Goal: Information Seeking & Learning: Learn about a topic

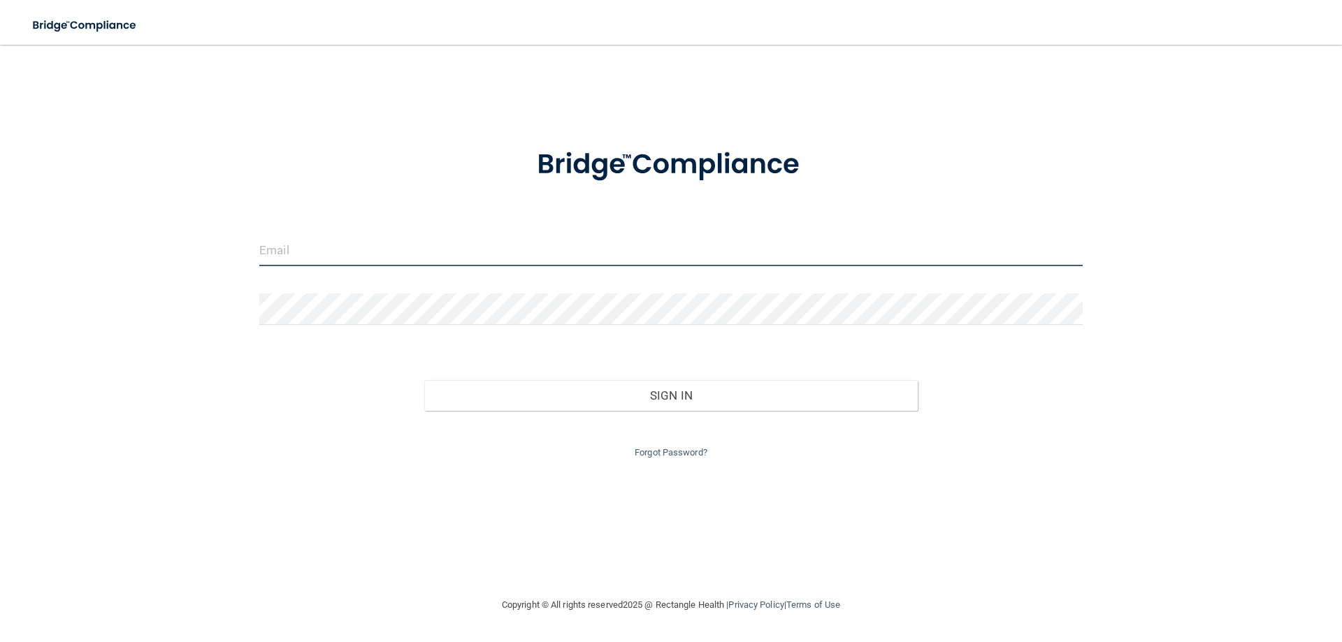
click at [424, 236] on input "email" at bounding box center [670, 250] width 823 height 31
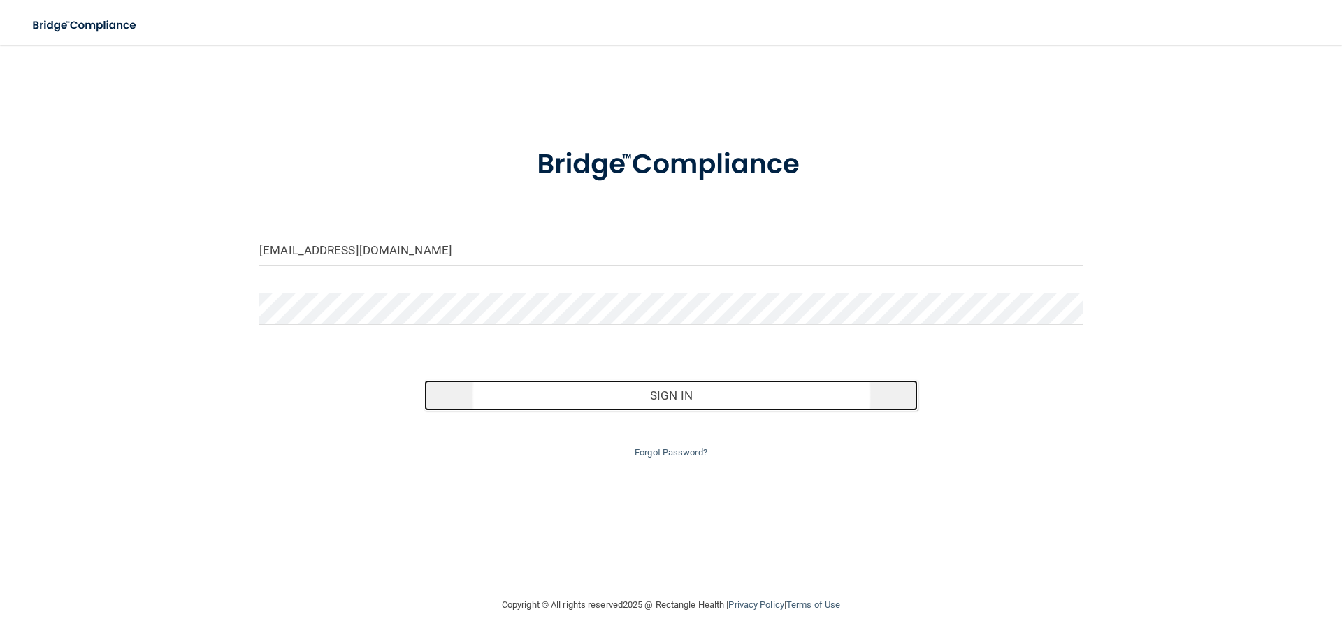
click at [627, 393] on button "Sign In" at bounding box center [671, 395] width 494 height 31
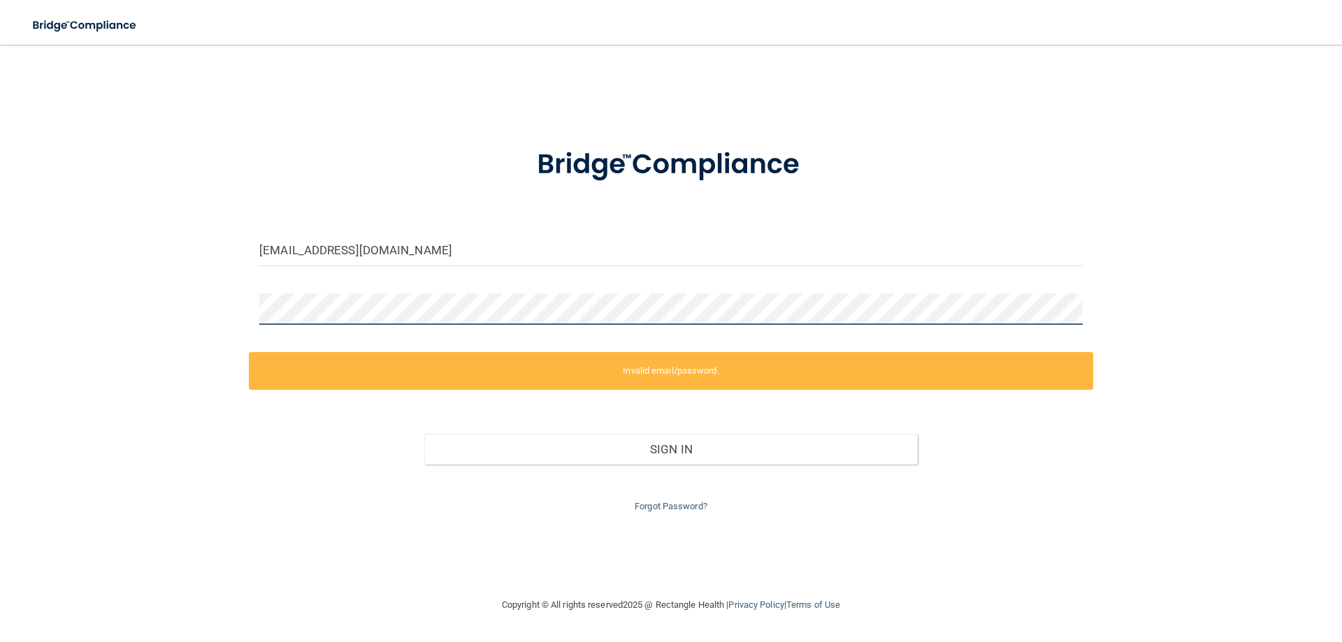
click at [233, 280] on div "abrobinson322@gmail.com Invalid email/password. You don't have permission to ac…" at bounding box center [671, 321] width 1286 height 524
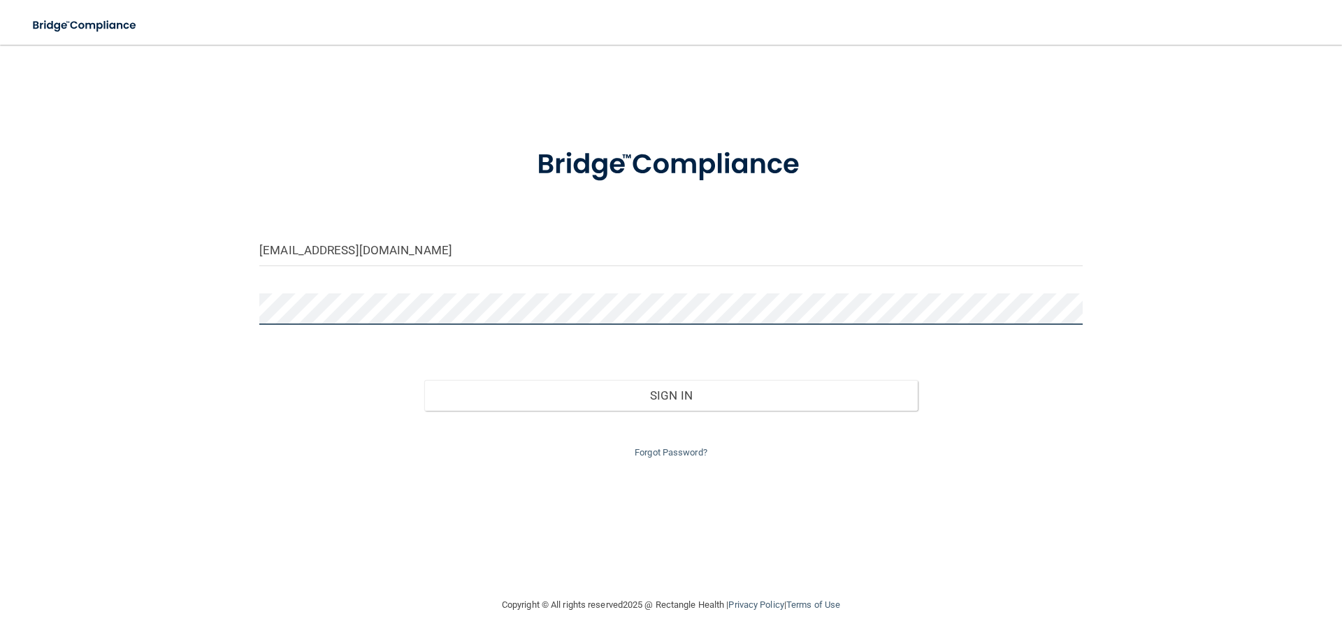
click at [424, 380] on button "Sign In" at bounding box center [671, 395] width 494 height 31
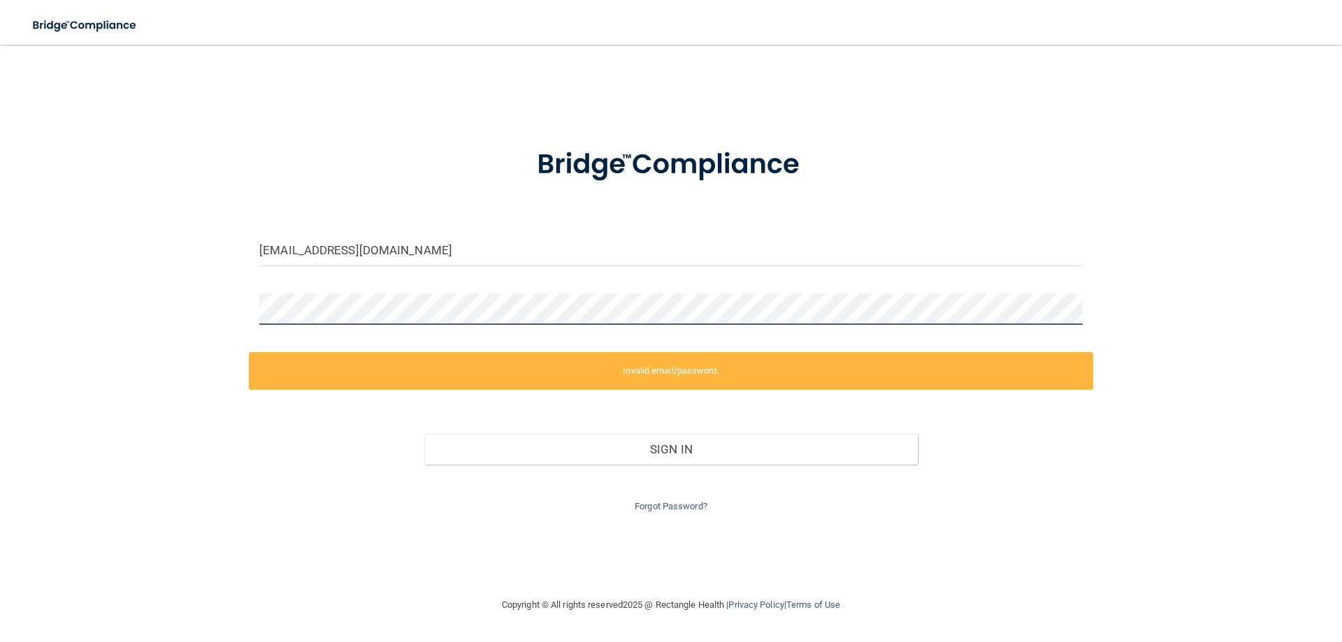
click at [211, 266] on div "abrobinson322@gmail.com Invalid email/password. You don't have permission to ac…" at bounding box center [671, 321] width 1286 height 524
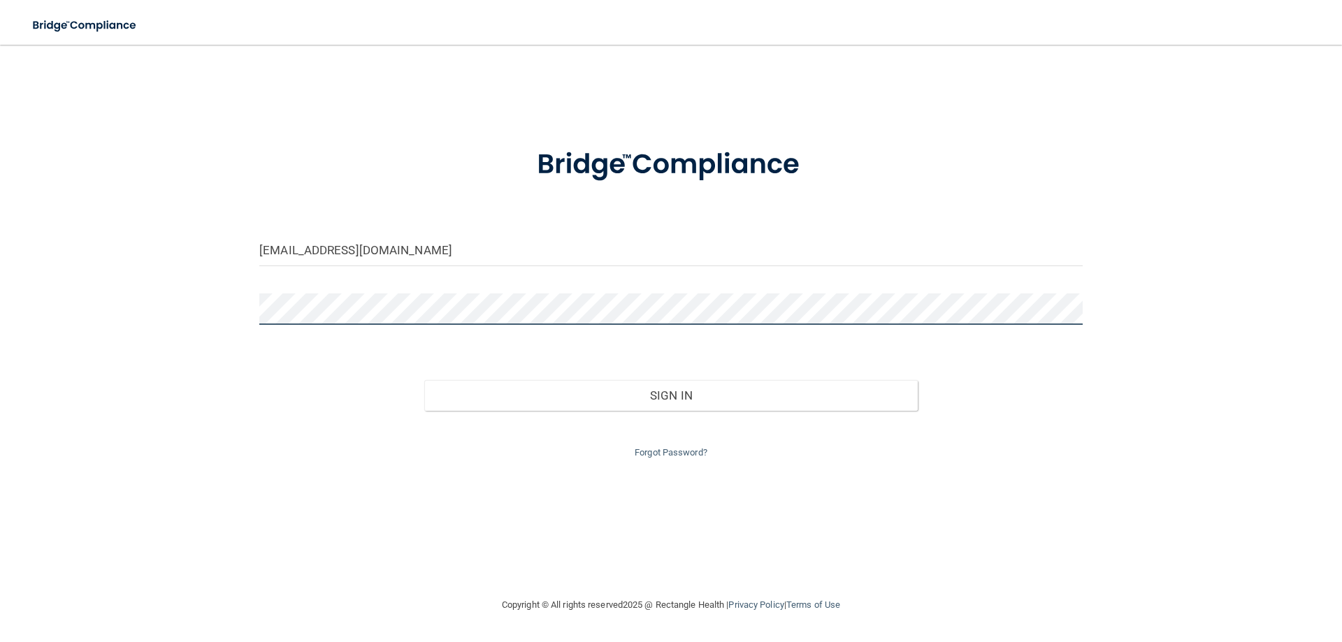
click at [424, 380] on button "Sign In" at bounding box center [671, 395] width 494 height 31
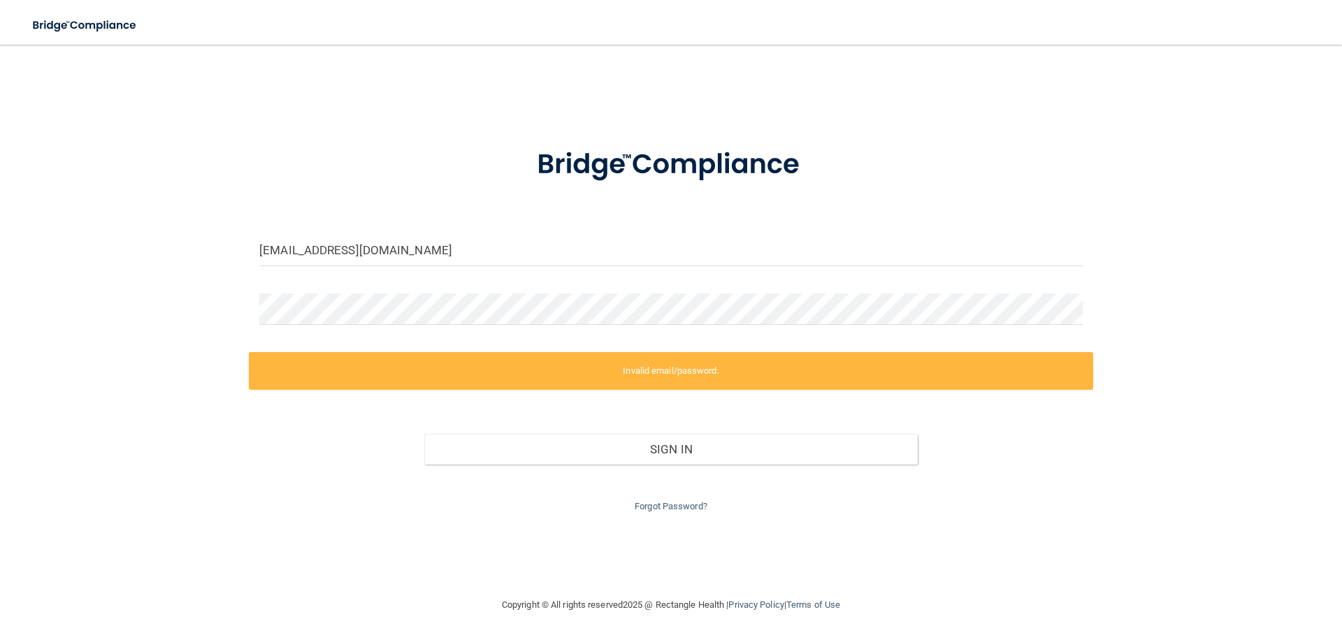
click at [579, 391] on div "Invalid email/password. You don't have permission to access that page. Sign In …" at bounding box center [671, 433] width 844 height 163
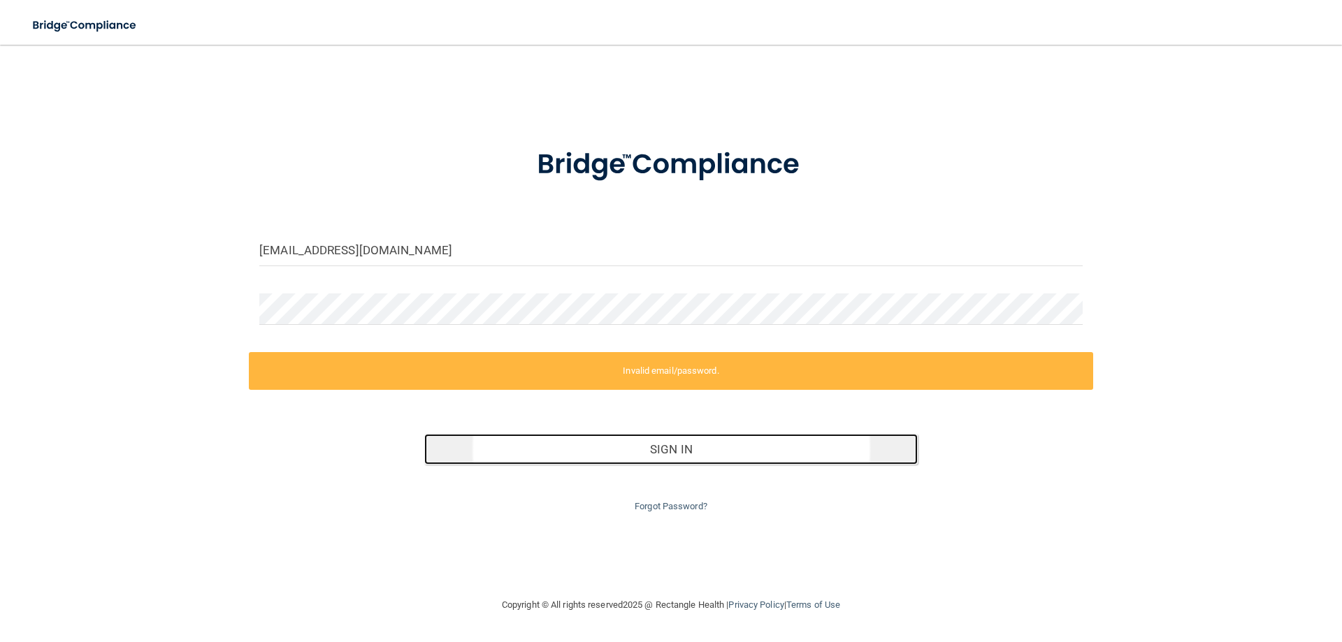
click at [672, 449] on button "Sign In" at bounding box center [671, 449] width 494 height 31
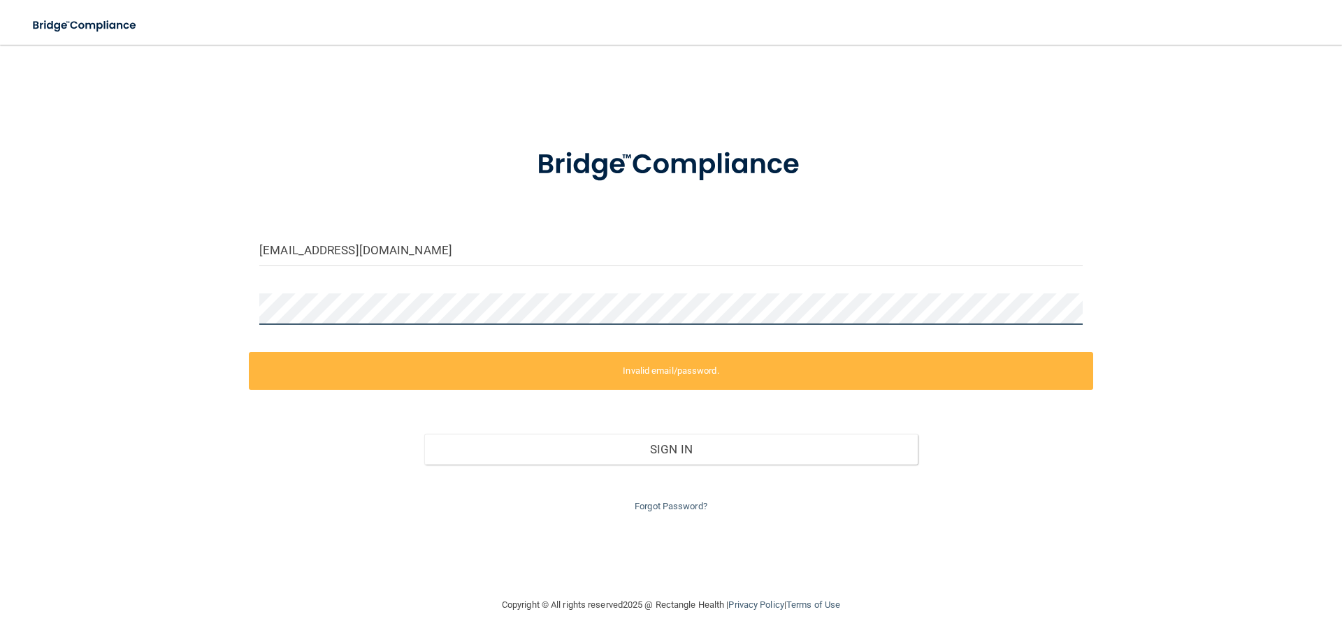
click at [215, 277] on div "abrobinson322@gmail.com Invalid email/password. You don't have permission to ac…" at bounding box center [671, 321] width 1286 height 524
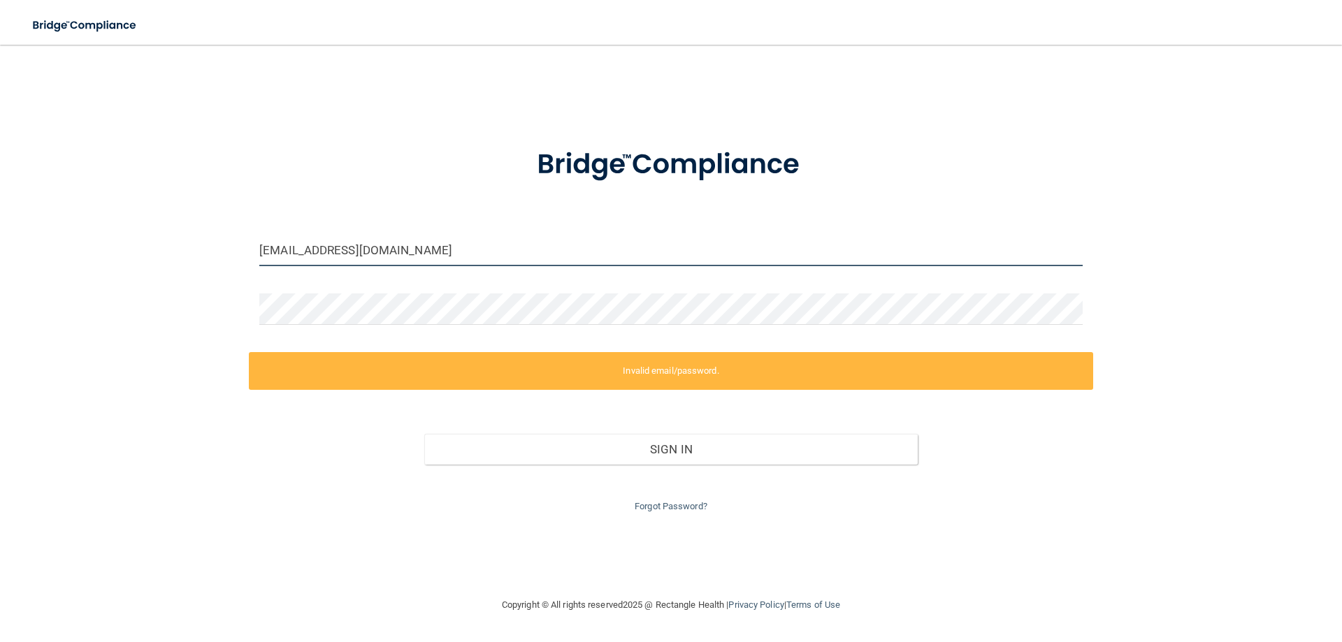
click at [435, 254] on input "[EMAIL_ADDRESS][DOMAIN_NAME]" at bounding box center [670, 250] width 823 height 31
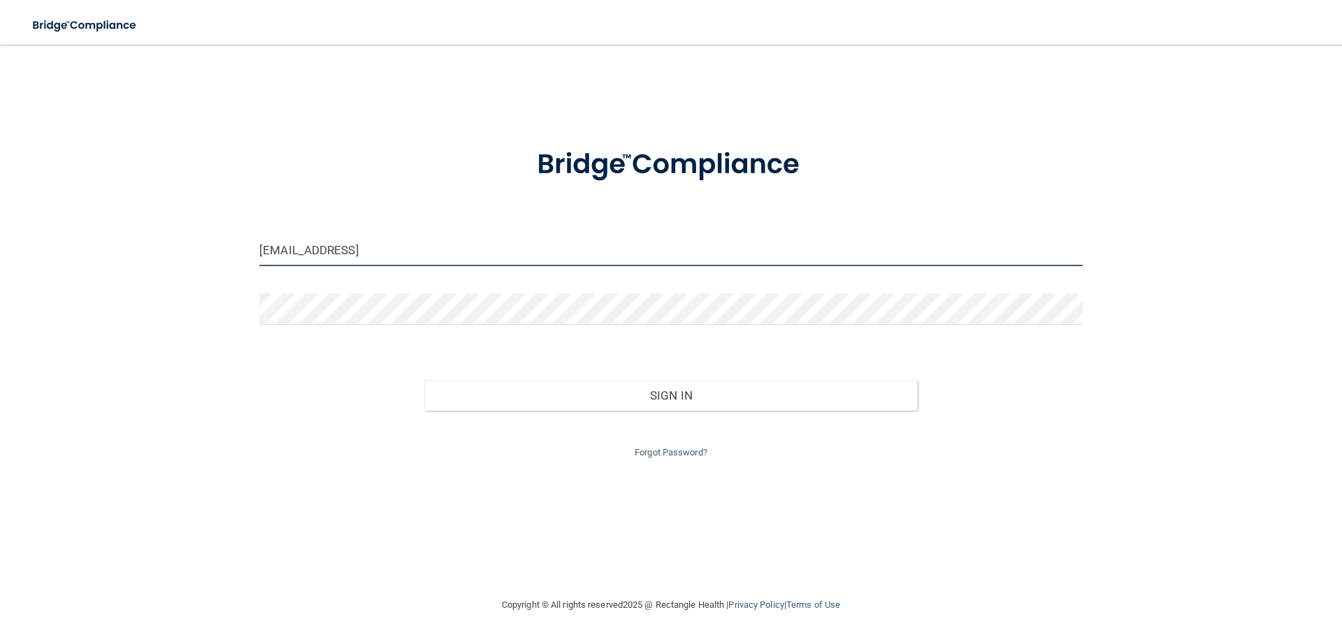
type input "[EMAIL_ADDRESS][DOMAIN_NAME]"
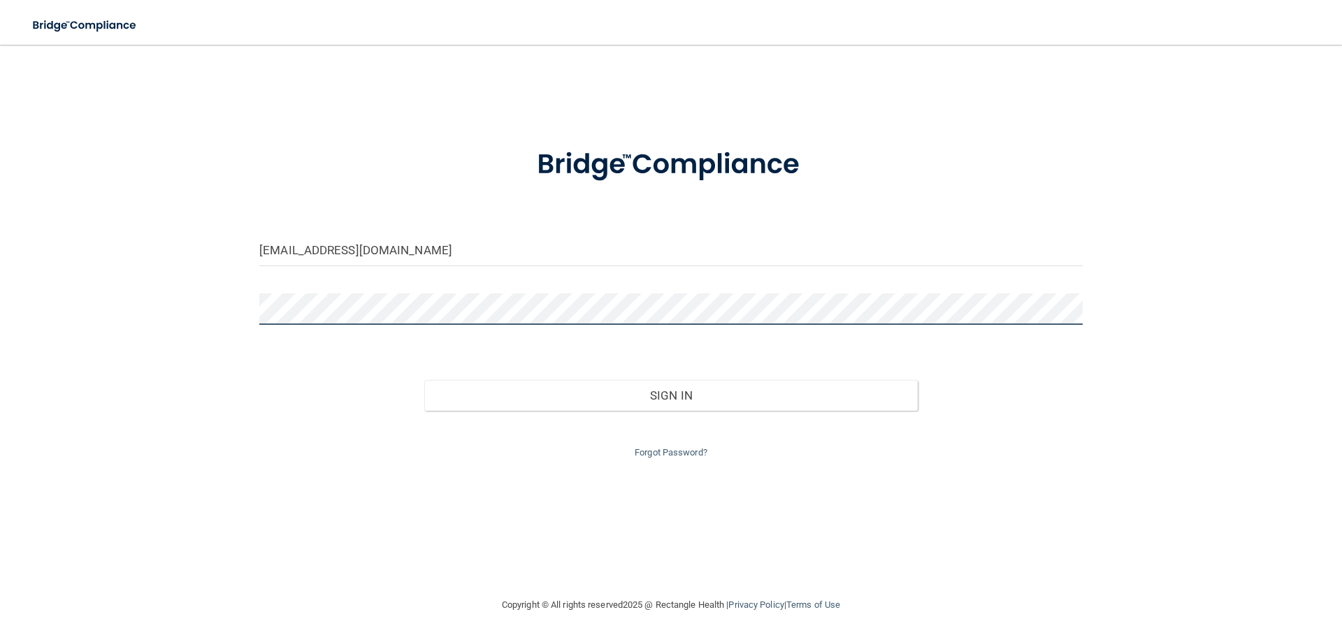
click at [222, 289] on div "abrobinson322@gmail.com Invalid email/password. You don't have permission to ac…" at bounding box center [671, 321] width 1286 height 524
click at [424, 380] on button "Sign In" at bounding box center [671, 395] width 494 height 31
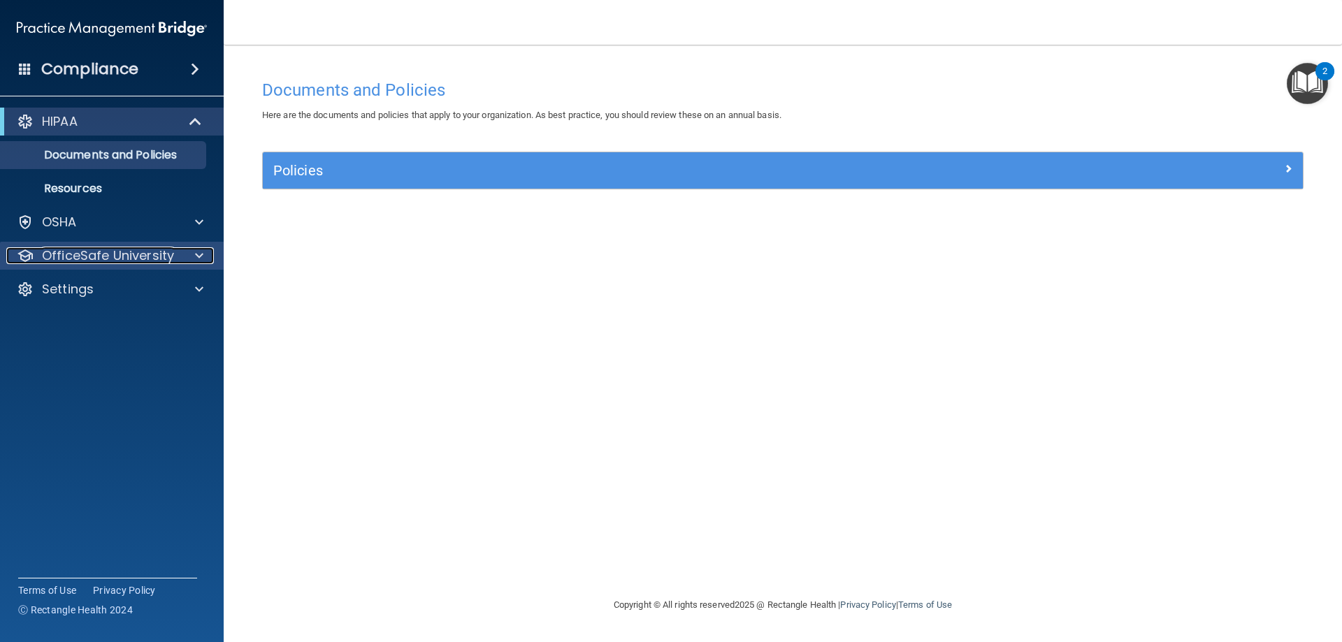
click at [171, 249] on p "OfficeSafe University" at bounding box center [108, 255] width 132 height 17
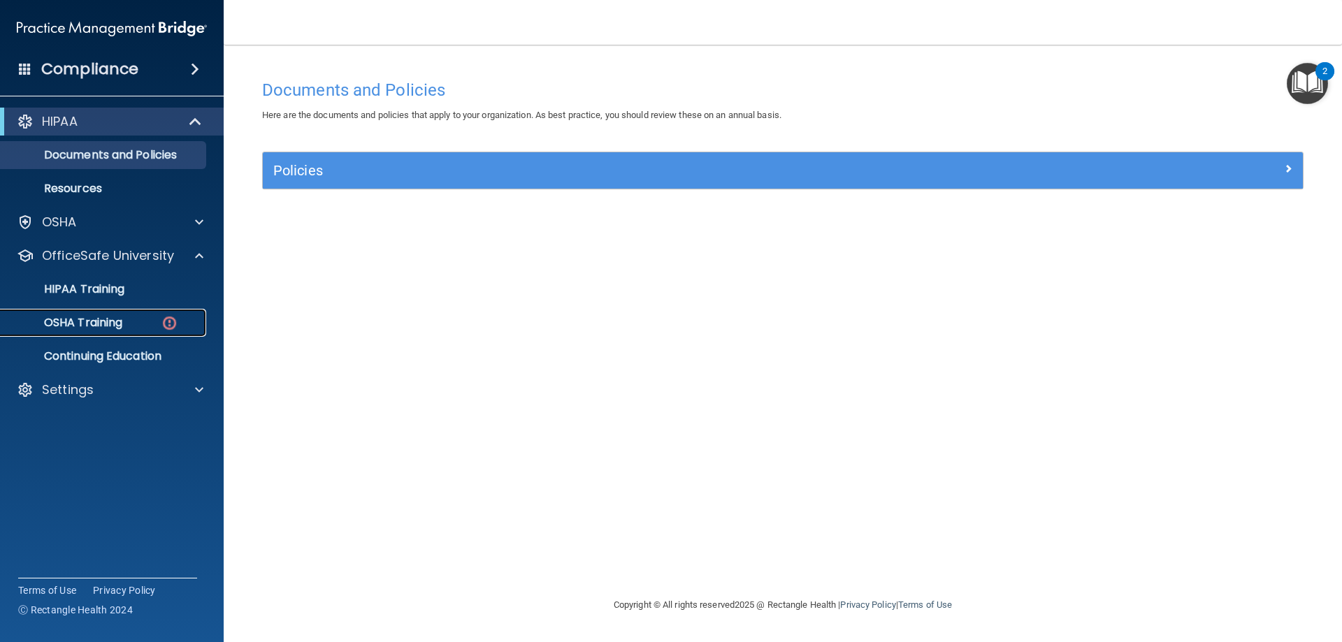
click at [106, 316] on p "OSHA Training" at bounding box center [65, 323] width 113 height 14
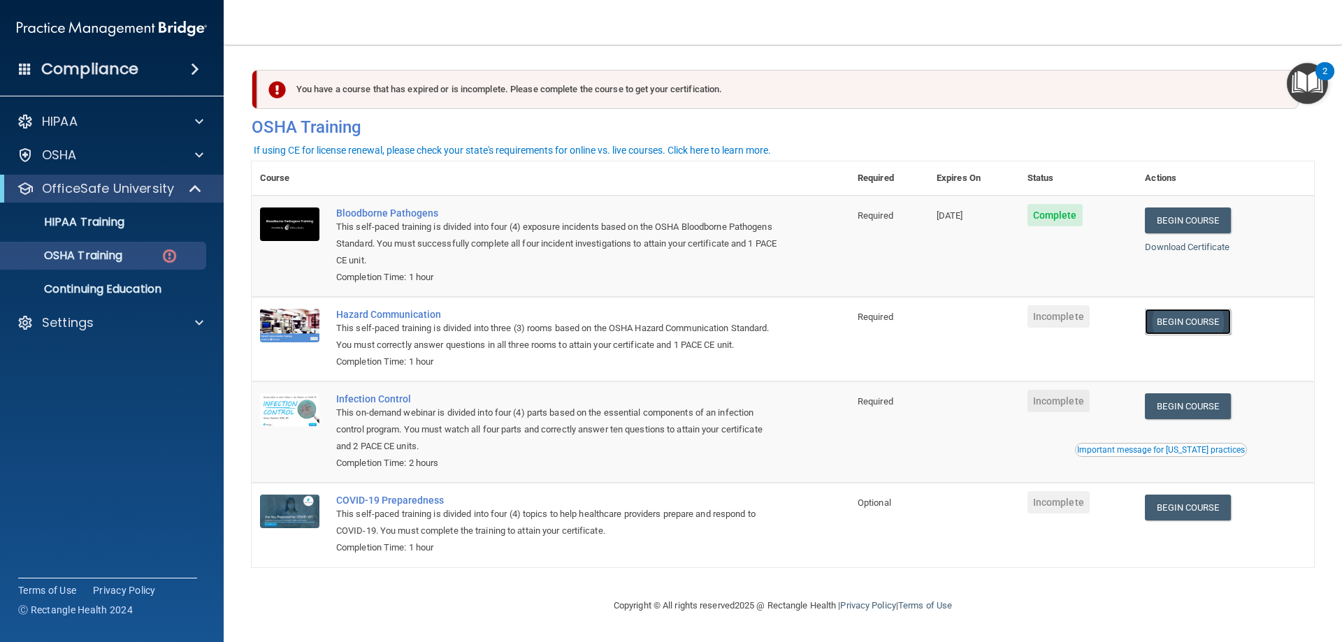
click at [1162, 333] on link "Begin Course" at bounding box center [1187, 322] width 85 height 26
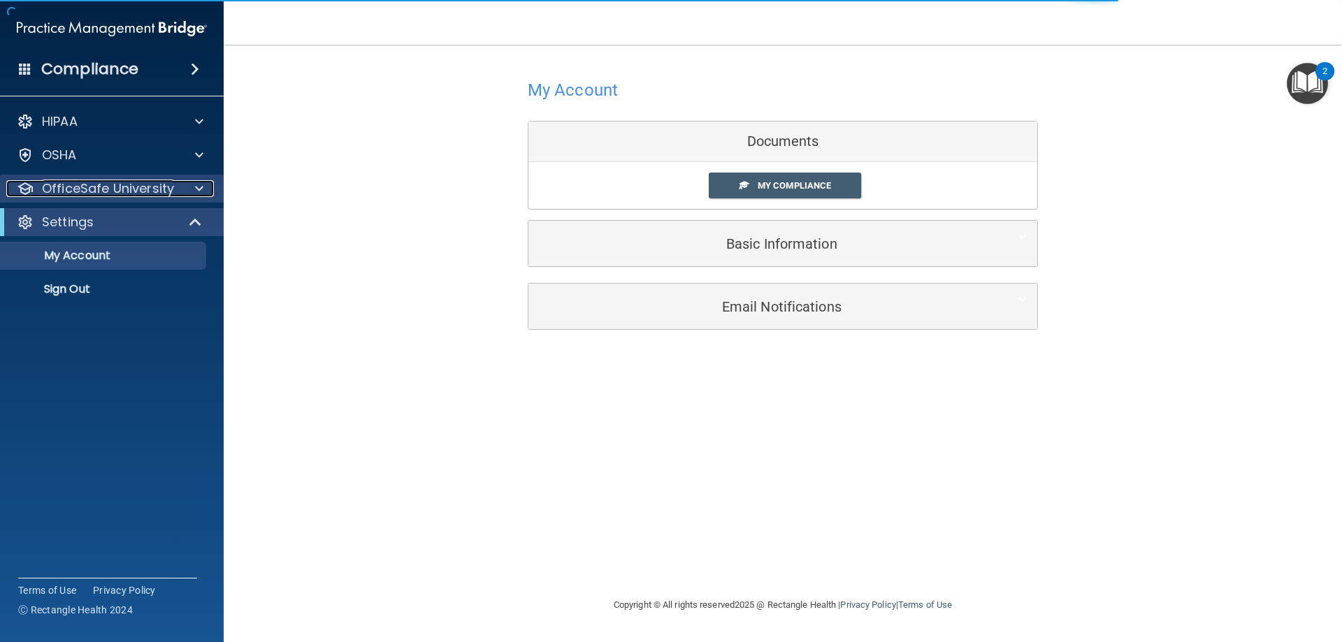
click at [180, 191] on div at bounding box center [197, 188] width 35 height 17
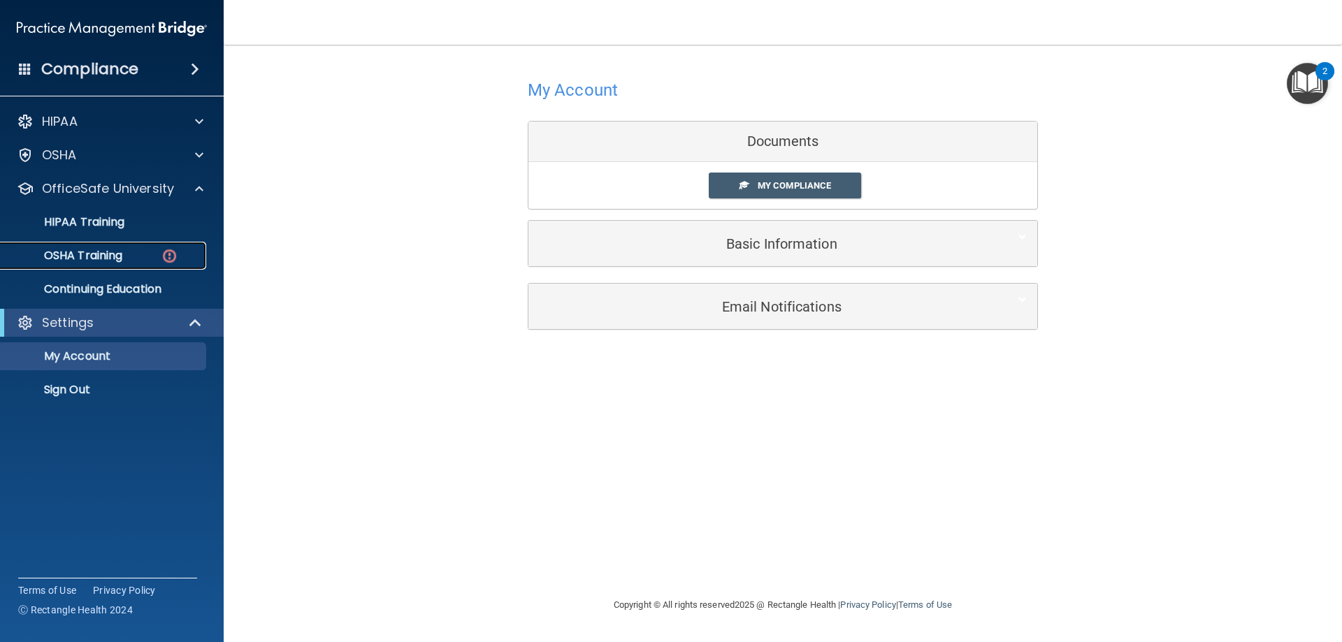
click at [113, 250] on p "OSHA Training" at bounding box center [65, 256] width 113 height 14
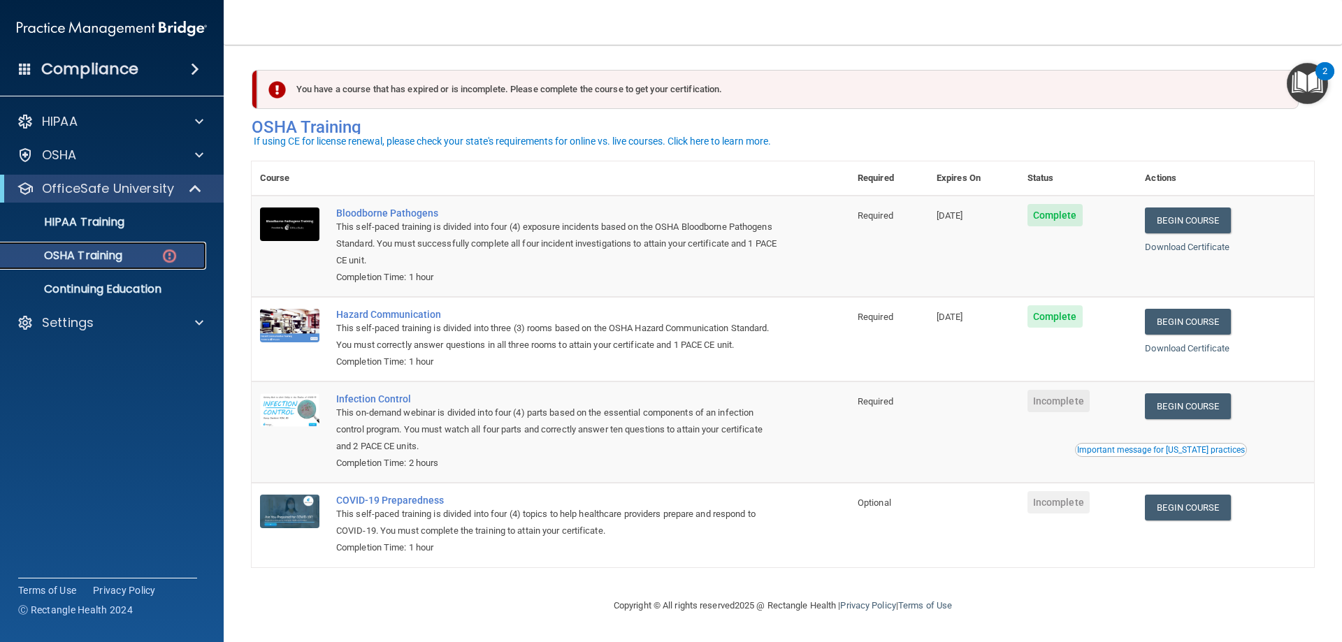
scroll to position [17, 0]
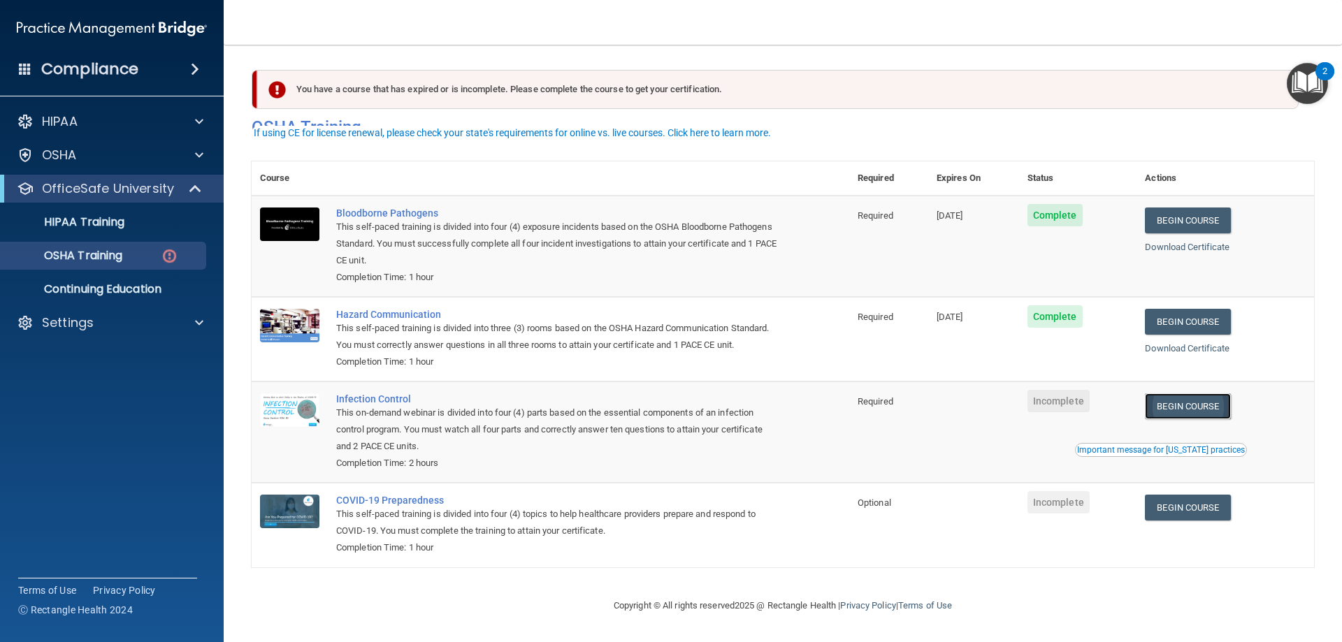
click at [1171, 409] on link "Begin Course" at bounding box center [1187, 407] width 85 height 26
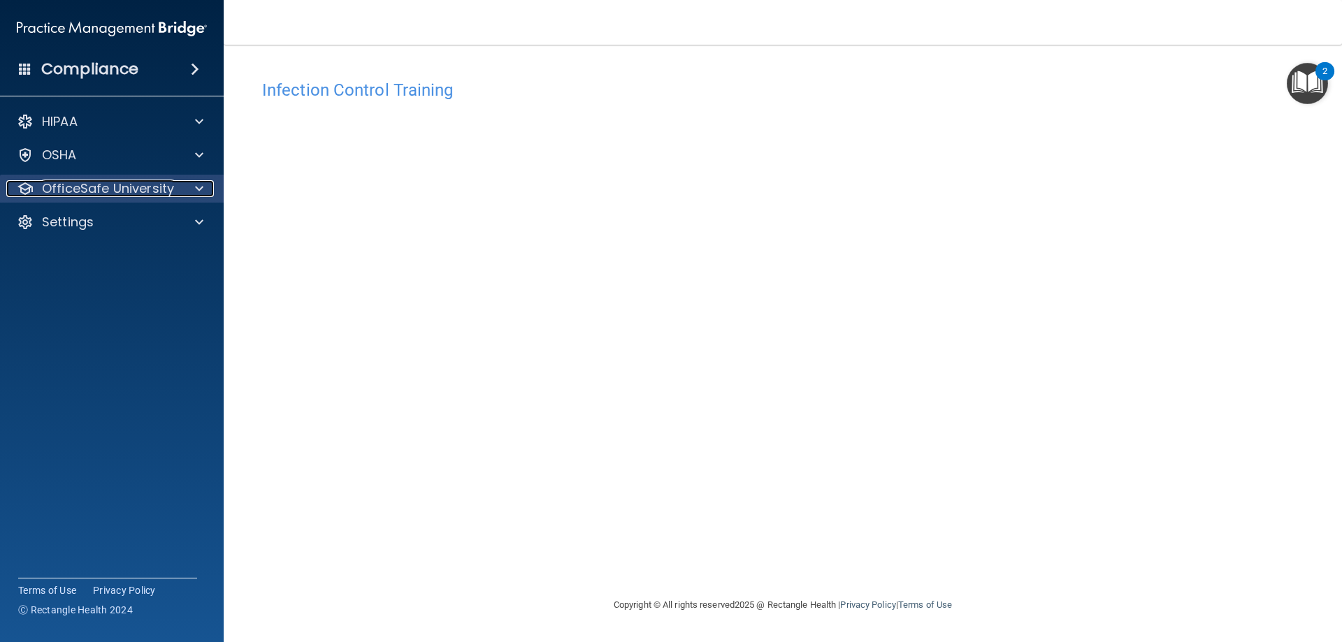
click at [181, 191] on div at bounding box center [197, 188] width 35 height 17
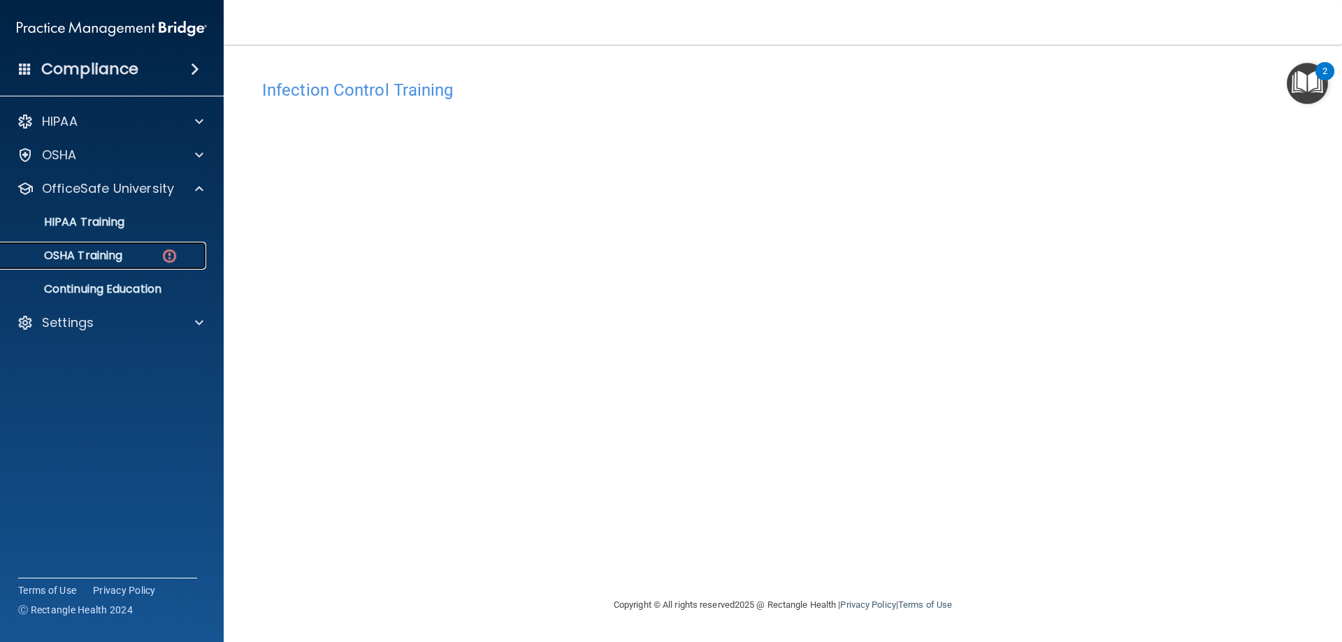
click at [129, 256] on div "OSHA Training" at bounding box center [104, 256] width 191 height 14
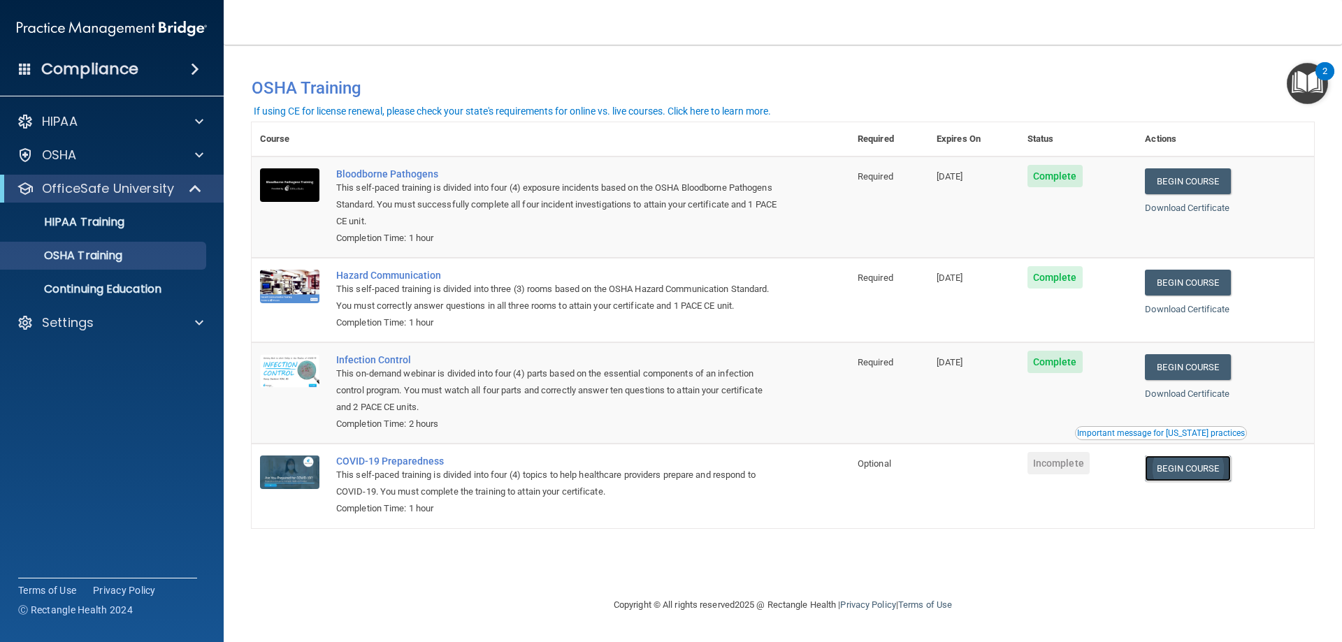
click at [1182, 469] on link "Begin Course" at bounding box center [1187, 469] width 85 height 26
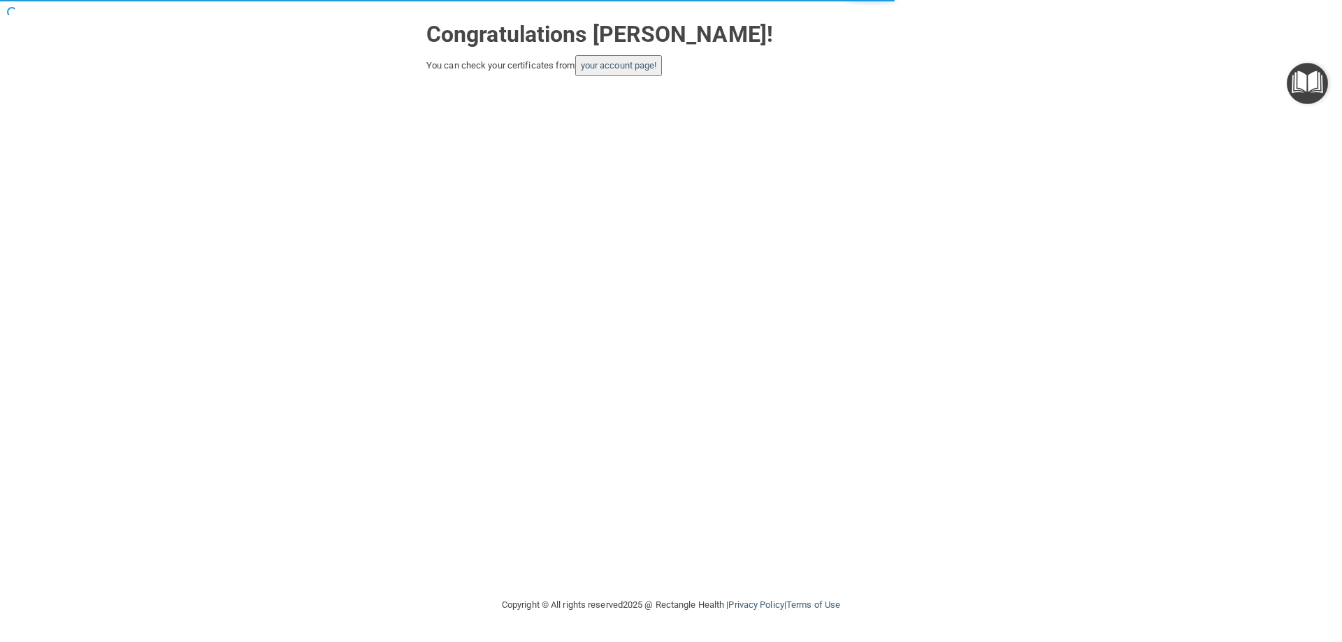
click at [595, 71] on button "your account page!" at bounding box center [618, 65] width 87 height 21
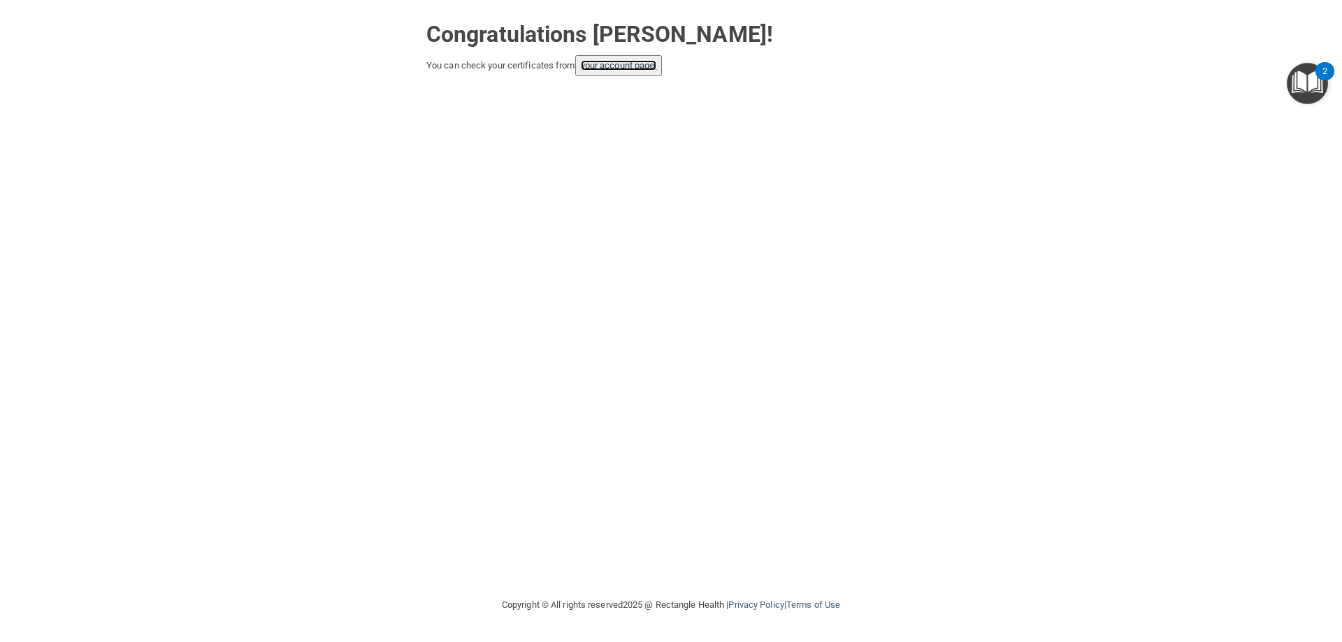
click at [610, 65] on link "your account page!" at bounding box center [619, 65] width 76 height 10
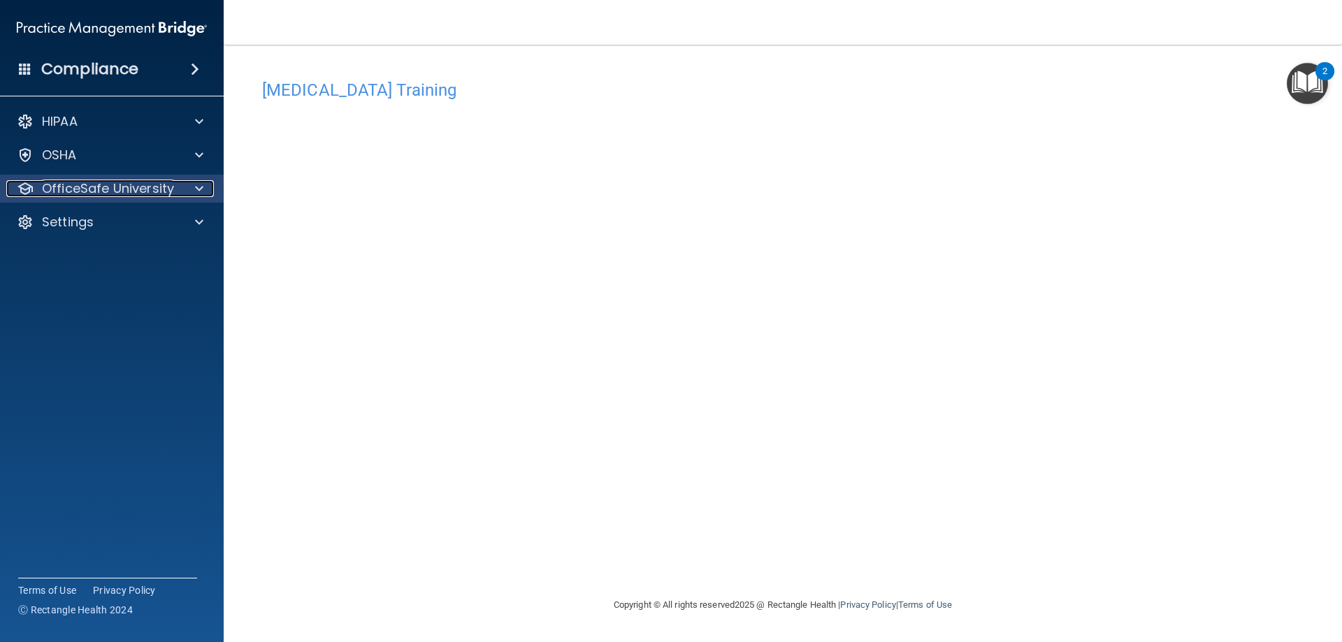
click at [201, 189] on span at bounding box center [199, 188] width 8 height 17
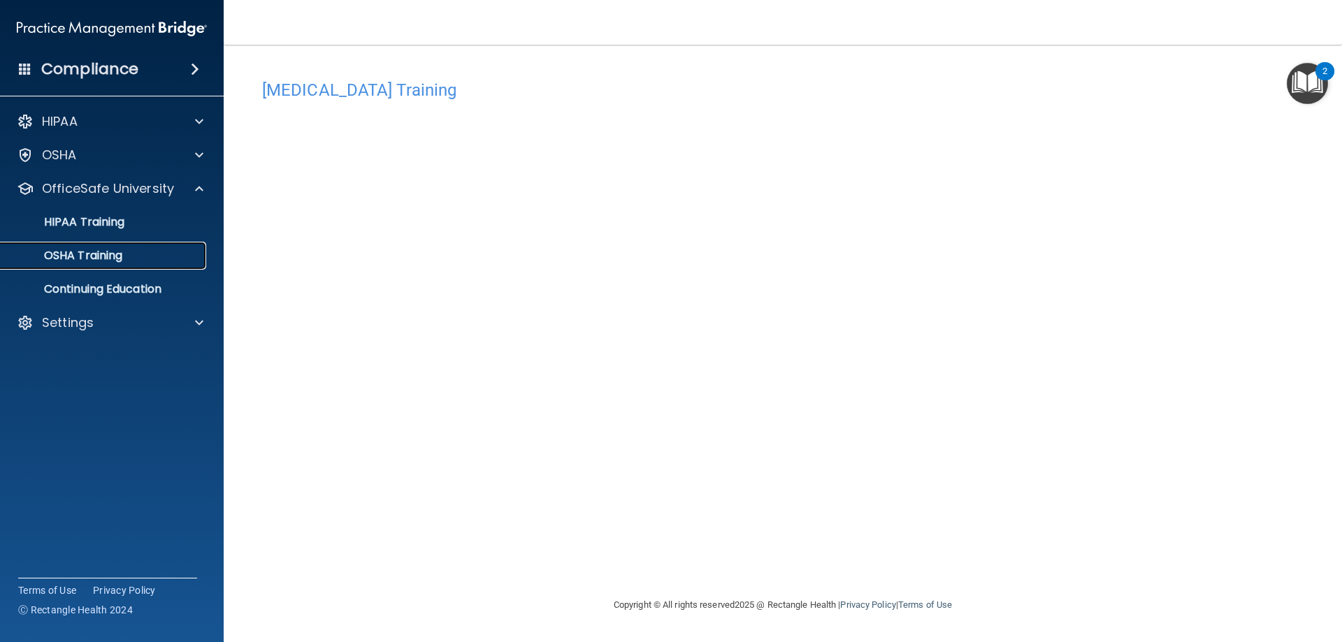
click at [99, 261] on p "OSHA Training" at bounding box center [65, 256] width 113 height 14
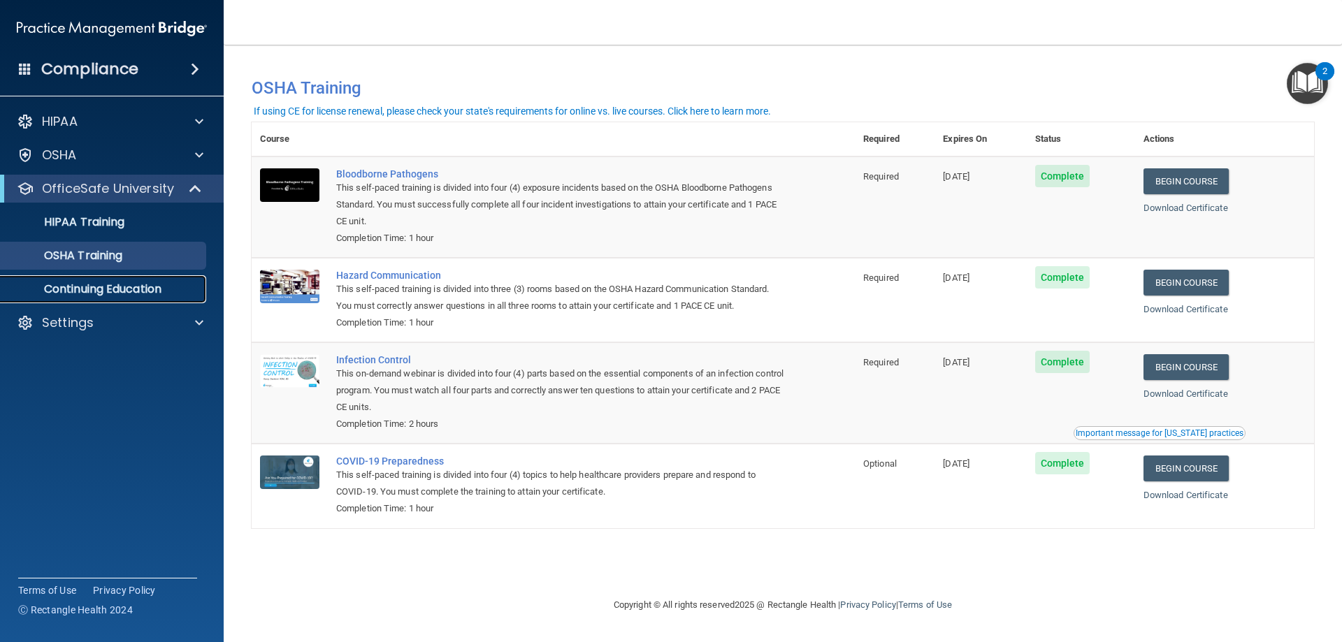
click at [121, 288] on p "Continuing Education" at bounding box center [104, 289] width 191 height 14
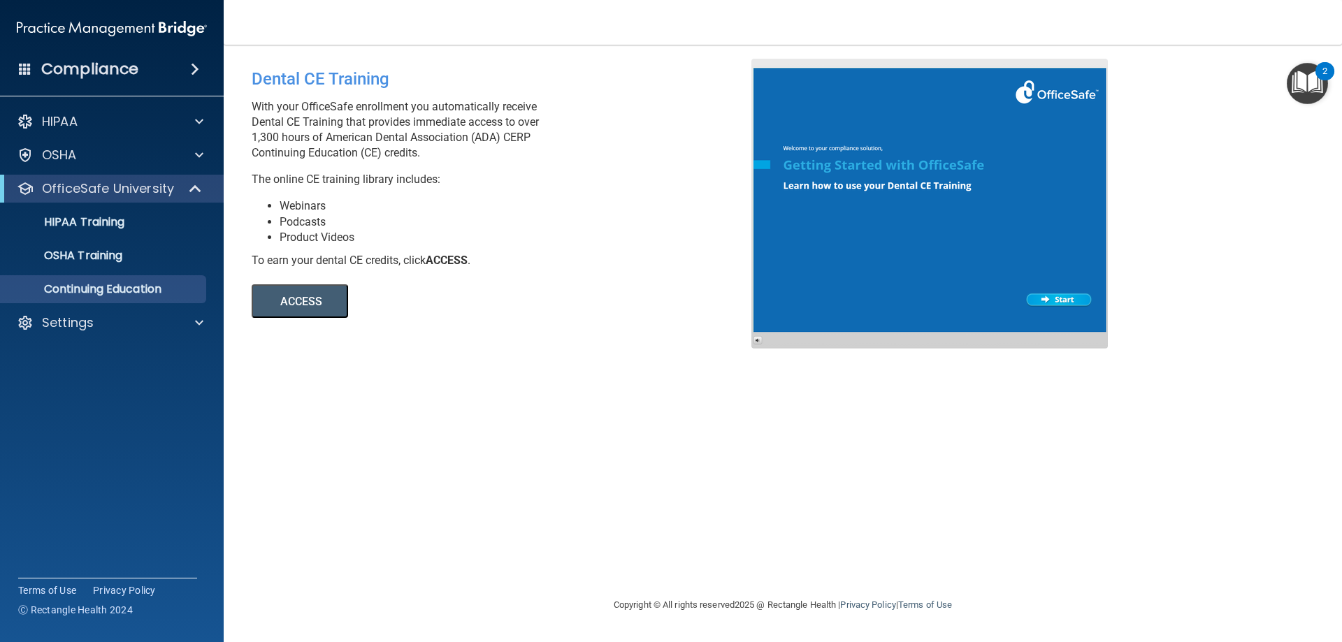
click at [298, 297] on button "ACCESS" at bounding box center [300, 301] width 96 height 34
click at [193, 120] on div at bounding box center [197, 121] width 35 height 17
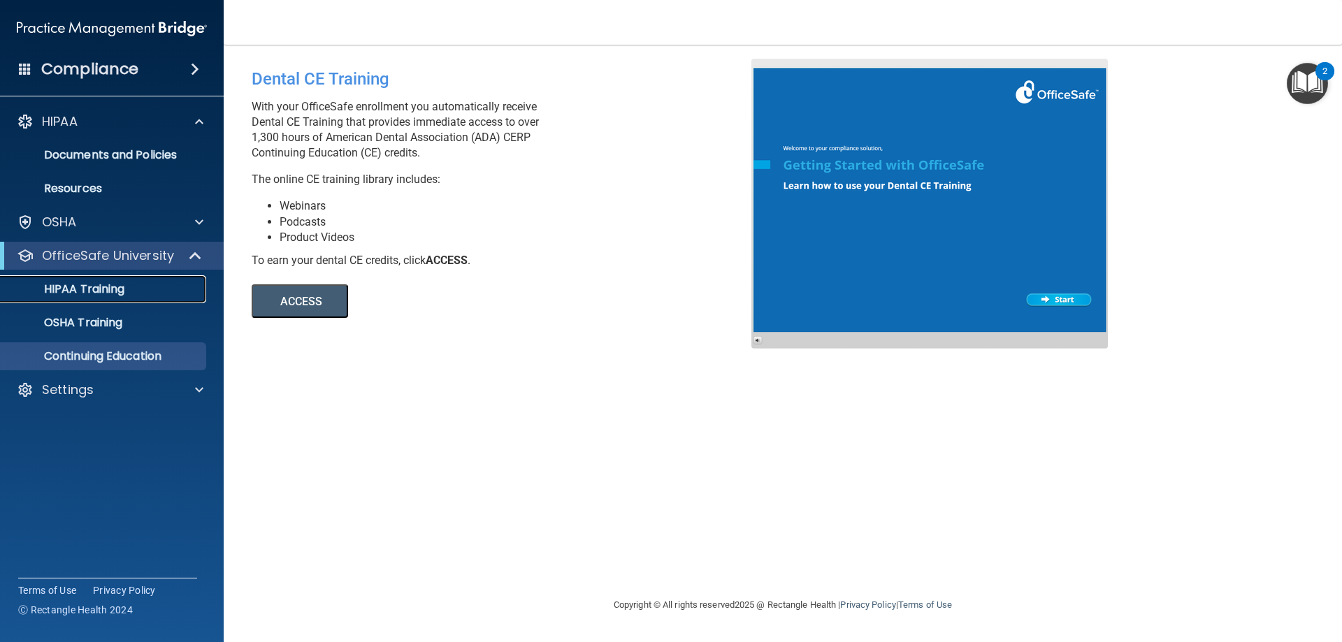
click at [117, 284] on p "HIPAA Training" at bounding box center [66, 289] width 115 height 14
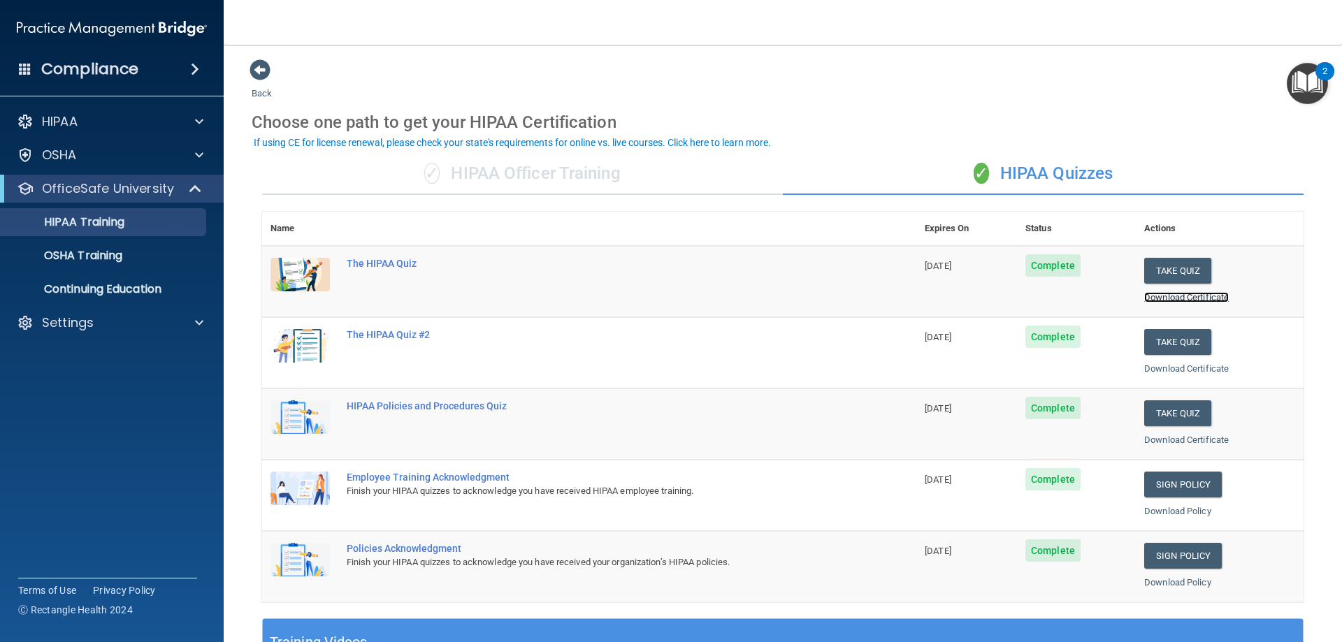
click at [1165, 298] on link "Download Certificate" at bounding box center [1186, 297] width 85 height 10
